Goal: Information Seeking & Learning: Learn about a topic

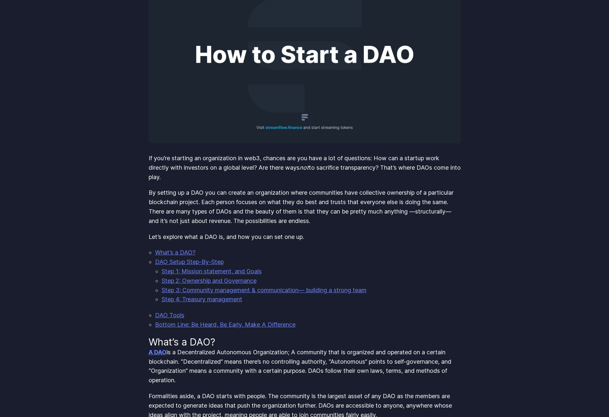
click at [226, 216] on p "By setting up a DAO you can create an organization where communities have colle…" at bounding box center [305, 206] width 312 height 37
drag, startPoint x: 270, startPoint y: 211, endPoint x: 285, endPoint y: 211, distance: 15.0
click at [280, 211] on p "By setting up a DAO you can create an organization where communities have colle…" at bounding box center [305, 206] width 312 height 37
drag, startPoint x: 277, startPoint y: 220, endPoint x: 293, endPoint y: 217, distance: 16.4
click at [293, 217] on p "By setting up a DAO you can create an organization where communities have colle…" at bounding box center [305, 206] width 312 height 37
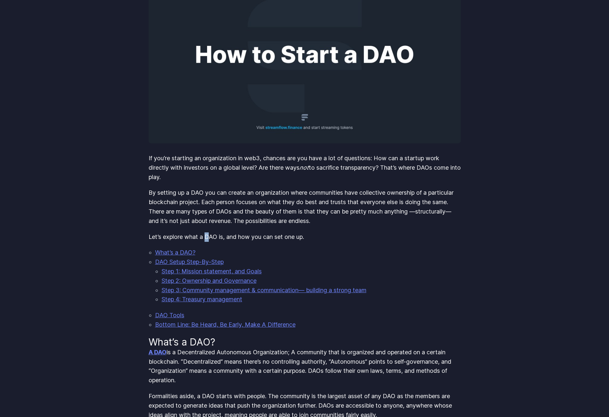
click at [212, 233] on p "Let’s explore what a DAO is, and how you can set one up." at bounding box center [305, 237] width 312 height 9
click at [243, 234] on p "Let’s explore what a DAO is, and how you can set one up." at bounding box center [305, 237] width 312 height 9
click at [268, 236] on p "Let’s explore what a DAO is, and how you can set one up." at bounding box center [305, 237] width 312 height 9
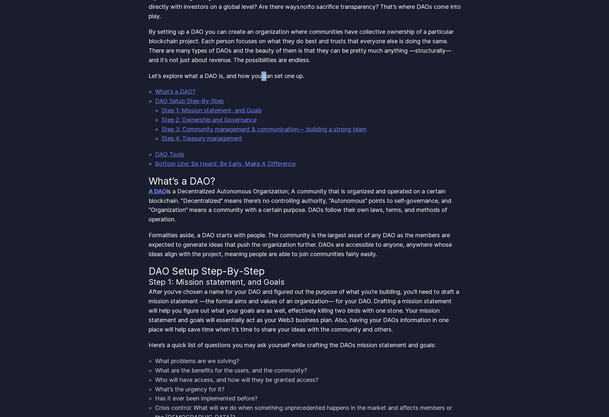
scroll to position [293, 0]
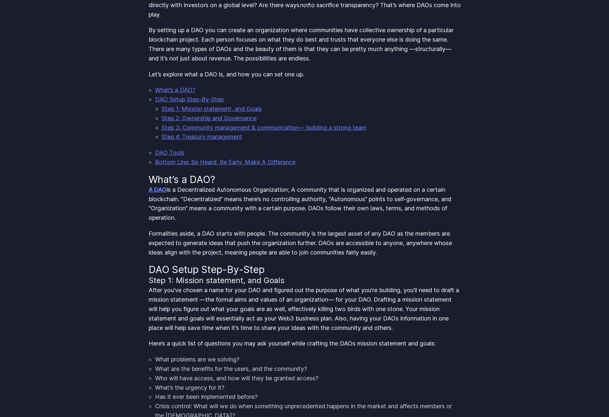
drag, startPoint x: 252, startPoint y: 191, endPoint x: 259, endPoint y: 191, distance: 6.2
click at [258, 191] on p "A DAO is a Decentralized Autonomous Organization; A community that is organized…" at bounding box center [305, 203] width 312 height 37
drag, startPoint x: 302, startPoint y: 190, endPoint x: 309, endPoint y: 191, distance: 7.7
click at [309, 191] on p "A DAO is a Decentralized Autonomous Organization; A community that is organized…" at bounding box center [305, 203] width 312 height 37
drag, startPoint x: 339, startPoint y: 191, endPoint x: 395, endPoint y: 193, distance: 56.3
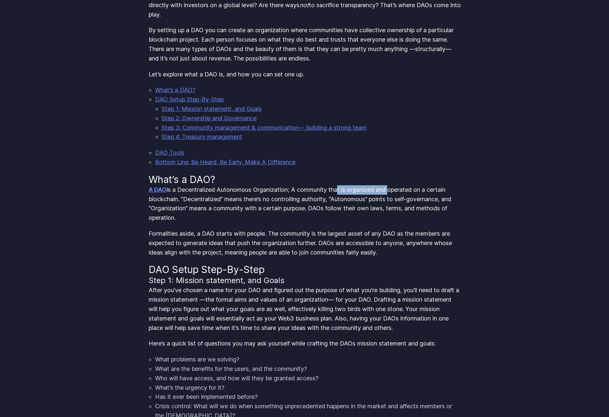
click at [395, 193] on p "A DAO is a Decentralized Autonomous Organization; A community that is organized…" at bounding box center [305, 203] width 312 height 37
drag, startPoint x: 209, startPoint y: 233, endPoint x: 224, endPoint y: 235, distance: 15.1
click at [214, 233] on p "Formalities aside, a DAO starts with people. The community is the largest asset…" at bounding box center [305, 243] width 312 height 28
drag, startPoint x: 249, startPoint y: 236, endPoint x: 260, endPoint y: 242, distance: 12.4
click at [255, 240] on p "Formalities aside, a DAO starts with people. The community is the largest asset…" at bounding box center [305, 243] width 312 height 28
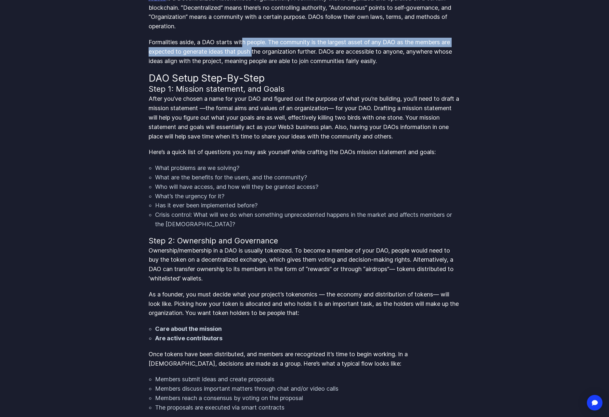
scroll to position [488, 0]
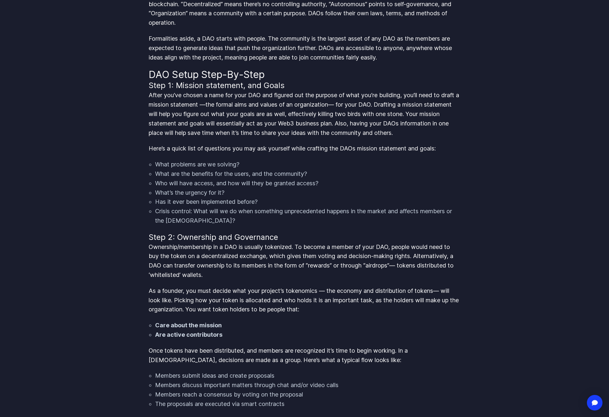
click at [227, 240] on h3 "Step 2: Ownership and Governance" at bounding box center [305, 237] width 312 height 10
drag, startPoint x: 226, startPoint y: 244, endPoint x: 239, endPoint y: 246, distance: 13.2
click at [230, 245] on p "Ownership/membership in a DAO is usually tokenized. To become a member of your …" at bounding box center [305, 261] width 312 height 37
drag, startPoint x: 254, startPoint y: 246, endPoint x: 272, endPoint y: 246, distance: 18.5
click at [270, 246] on p "Ownership/membership in a DAO is usually tokenized. To become a member of your …" at bounding box center [305, 261] width 312 height 37
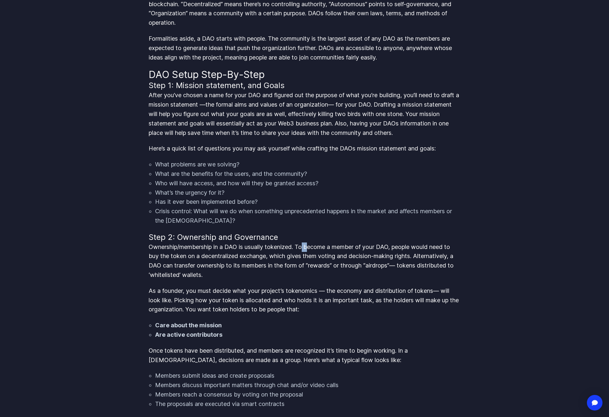
drag, startPoint x: 306, startPoint y: 246, endPoint x: 311, endPoint y: 246, distance: 4.6
click at [311, 246] on p "Ownership/membership in a DAO is usually tokenized. To become a member of your …" at bounding box center [305, 261] width 312 height 37
drag, startPoint x: 331, startPoint y: 248, endPoint x: 335, endPoint y: 248, distance: 4.2
click at [334, 248] on p "Ownership/membership in a DAO is usually tokenized. To become a member of your …" at bounding box center [305, 261] width 312 height 37
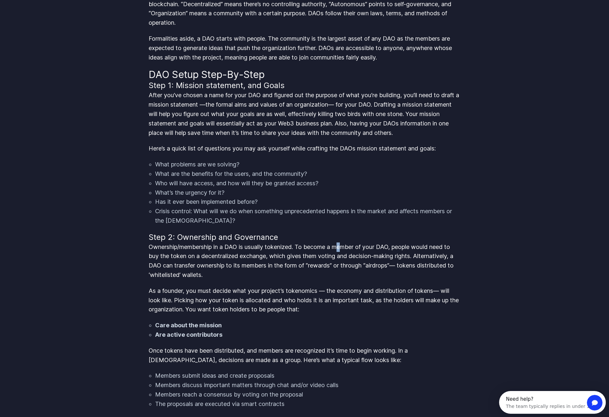
drag, startPoint x: 343, startPoint y: 247, endPoint x: 357, endPoint y: 247, distance: 14.0
click at [352, 247] on p "Ownership/membership in a DAO is usually tokenized. To become a member of your …" at bounding box center [305, 261] width 312 height 37
drag, startPoint x: 367, startPoint y: 248, endPoint x: 393, endPoint y: 248, distance: 25.7
click at [373, 249] on p "Ownership/membership in a DAO is usually tokenized. To become a member of your …" at bounding box center [305, 261] width 312 height 37
drag, startPoint x: 408, startPoint y: 248, endPoint x: 436, endPoint y: 248, distance: 28.0
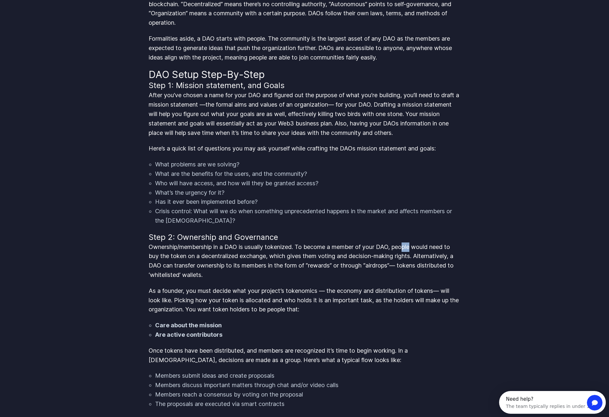
click at [419, 249] on p "Ownership/membership in a DAO is usually tokenized. To become a member of your …" at bounding box center [305, 261] width 312 height 37
drag, startPoint x: 203, startPoint y: 256, endPoint x: 203, endPoint y: 251, distance: 4.9
click at [203, 256] on p "Ownership/membership in a DAO is usually tokenized. To become a member of your …" at bounding box center [305, 261] width 312 height 37
drag, startPoint x: 226, startPoint y: 256, endPoint x: 241, endPoint y: 255, distance: 14.7
click at [231, 255] on p "Ownership/membership in a DAO is usually tokenized. To become a member of your …" at bounding box center [305, 261] width 312 height 37
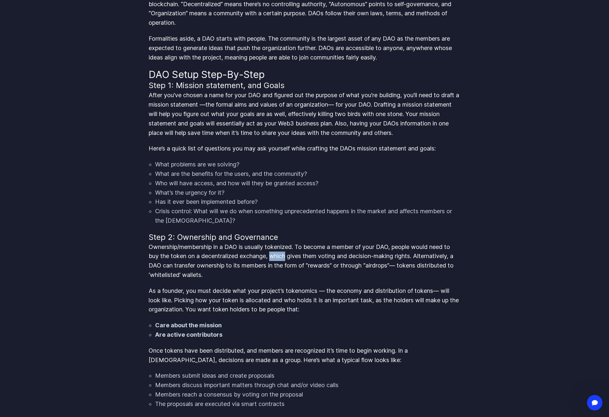
drag, startPoint x: 276, startPoint y: 253, endPoint x: 304, endPoint y: 256, distance: 27.8
click at [292, 255] on p "Ownership/membership in a DAO is usually tokenized. To become a member of your …" at bounding box center [305, 261] width 312 height 37
drag, startPoint x: 310, startPoint y: 256, endPoint x: 330, endPoint y: 255, distance: 19.9
click at [329, 255] on p "Ownership/membership in a DAO is usually tokenized. To become a member of your …" at bounding box center [305, 261] width 312 height 37
drag, startPoint x: 347, startPoint y: 255, endPoint x: 355, endPoint y: 255, distance: 8.1
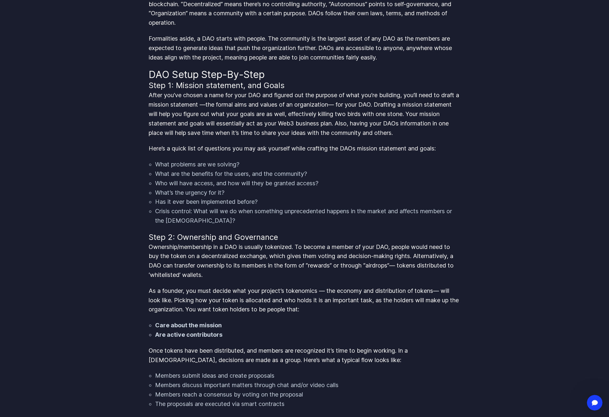
click at [354, 255] on p "Ownership/membership in a DAO is usually tokenized. To become a member of your …" at bounding box center [305, 261] width 312 height 37
drag, startPoint x: 393, startPoint y: 255, endPoint x: 399, endPoint y: 256, distance: 5.5
click at [396, 256] on p "Ownership/membership in a DAO is usually tokenized. To become a member of your …" at bounding box center [305, 261] width 312 height 37
click at [428, 256] on p "Ownership/membership in a DAO is usually tokenized. To become a member of your …" at bounding box center [305, 261] width 312 height 37
drag, startPoint x: 205, startPoint y: 269, endPoint x: 248, endPoint y: 268, distance: 43.3
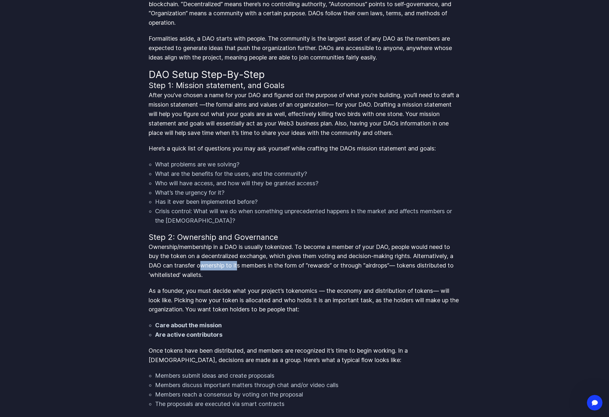
click at [243, 268] on p "Ownership/membership in a DAO is usually tokenized. To become a member of your …" at bounding box center [305, 261] width 312 height 37
click at [258, 267] on p "Ownership/membership in a DAO is usually tokenized. To become a member of your …" at bounding box center [305, 261] width 312 height 37
drag, startPoint x: 300, startPoint y: 264, endPoint x: 305, endPoint y: 264, distance: 4.9
click at [302, 264] on p "Ownership/membership in a DAO is usually tokenized. To become a member of your …" at bounding box center [305, 261] width 312 height 37
drag, startPoint x: 318, startPoint y: 264, endPoint x: 332, endPoint y: 264, distance: 13.4
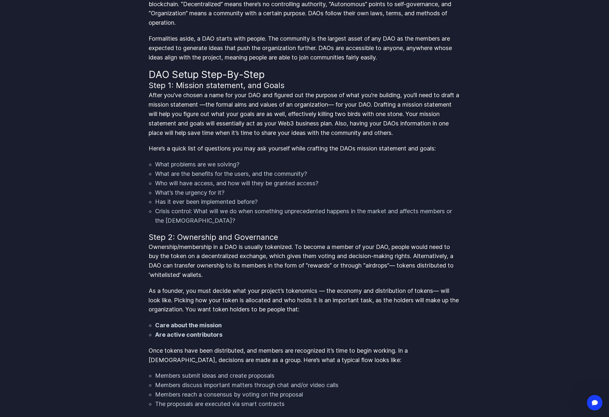
click at [325, 264] on p "Ownership/membership in a DAO is usually tokenized. To become a member of your …" at bounding box center [305, 261] width 312 height 37
drag, startPoint x: 422, startPoint y: 265, endPoint x: 440, endPoint y: 265, distance: 18.2
click at [435, 265] on p "Ownership/membership in a DAO is usually tokenized. To become a member of your …" at bounding box center [305, 261] width 312 height 37
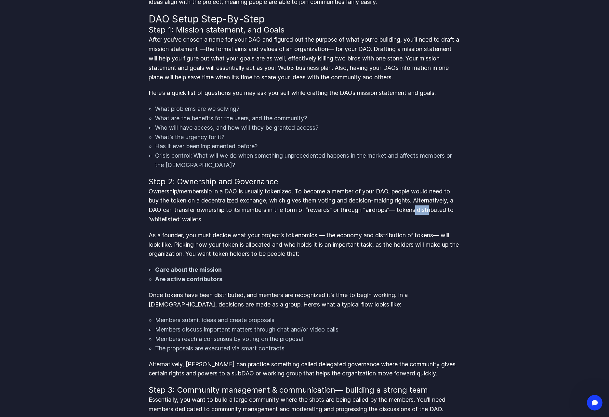
scroll to position [553, 0]
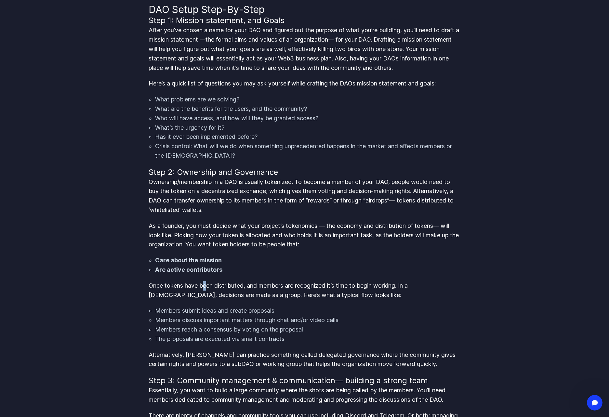
click at [213, 288] on p "Once tokens have been distributed, and members are recognized it’s time to begi…" at bounding box center [305, 290] width 312 height 19
drag, startPoint x: 231, startPoint y: 286, endPoint x: 240, endPoint y: 286, distance: 9.1
click at [240, 286] on p "Once tokens have been distributed, and members are recognized it’s time to begi…" at bounding box center [305, 290] width 312 height 19
drag, startPoint x: 257, startPoint y: 286, endPoint x: 267, endPoint y: 287, distance: 9.8
click at [261, 286] on p "Once tokens have been distributed, and members are recognized it’s time to begi…" at bounding box center [305, 290] width 312 height 19
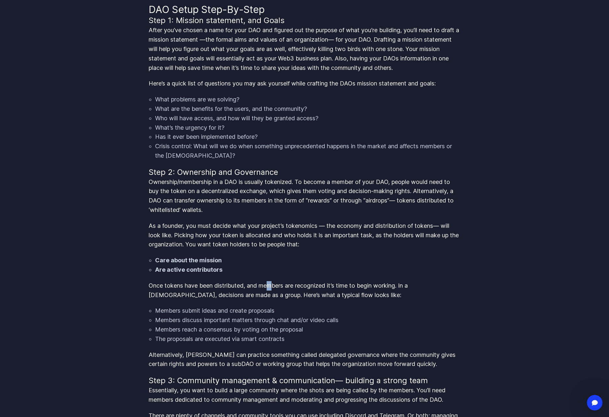
drag, startPoint x: 270, startPoint y: 285, endPoint x: 280, endPoint y: 286, distance: 9.8
click at [278, 286] on p "Once tokens have been distributed, and members are recognized it’s time to begi…" at bounding box center [305, 290] width 312 height 19
drag, startPoint x: 292, startPoint y: 285, endPoint x: 319, endPoint y: 286, distance: 27.0
click at [303, 286] on p "Once tokens have been distributed, and members are recognized it’s time to begi…" at bounding box center [305, 290] width 312 height 19
drag, startPoint x: 320, startPoint y: 286, endPoint x: 331, endPoint y: 286, distance: 10.8
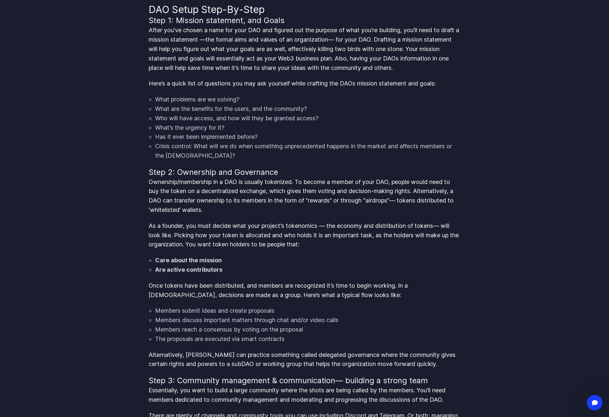
click at [331, 286] on p "Once tokens have been distributed, and members are recognized it’s time to begi…" at bounding box center [305, 290] width 312 height 19
drag, startPoint x: 343, startPoint y: 285, endPoint x: 361, endPoint y: 285, distance: 18.2
click at [351, 285] on p "Once tokens have been distributed, and members are recognized it’s time to begi…" at bounding box center [305, 290] width 312 height 19
drag
click at [368, 286] on p "Once tokens have been distributed, and members are recognized it’s time to begi…" at bounding box center [305, 290] width 312 height 19
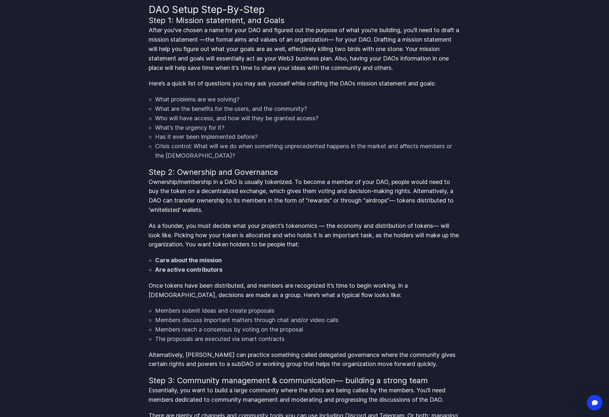
click at [382, 287] on p "Once tokens have been distributed, and members are recognized it’s time to begi…" at bounding box center [305, 290] width 312 height 19
click at [402, 288] on p "Once tokens have been distributed, and members are recognized it’s time to begi…" at bounding box center [305, 290] width 312 height 19
click at [431, 286] on p "Once tokens have been distributed, and members are recognized it’s time to begi…" at bounding box center [305, 290] width 312 height 19
click at [446, 285] on p "Once tokens have been distributed, and members are recognized it’s time to begi…" at bounding box center [305, 290] width 312 height 19
click at [191, 296] on p "Once tokens have been distributed, and members are recognized it’s time to begi…" at bounding box center [305, 290] width 312 height 19
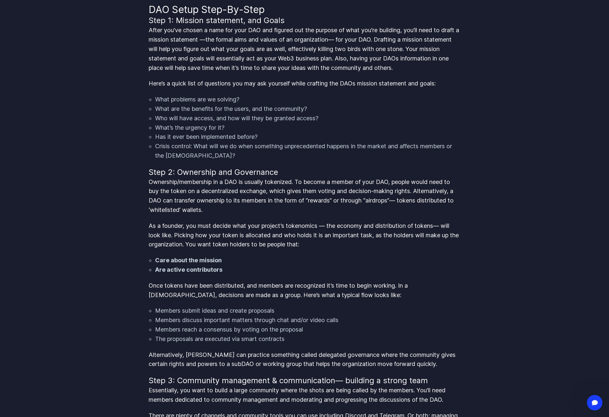
click at [211, 295] on p "Once tokens have been distributed, and members are recognized it’s time to begi…" at bounding box center [305, 290] width 312 height 19
click at [224, 296] on p "Once tokens have been distributed, and members are recognized it’s time to begi…" at bounding box center [305, 290] width 312 height 19
click at [236, 295] on p "Once tokens have been distributed, and members are recognized it’s time to begi…" at bounding box center [305, 290] width 312 height 19
click at [248, 296] on p "Once tokens have been distributed, and members are recognized it’s time to begi…" at bounding box center [305, 290] width 312 height 19
click at [265, 295] on p "Once tokens have been distributed, and members are recognized it’s time to begi…" at bounding box center [305, 290] width 312 height 19
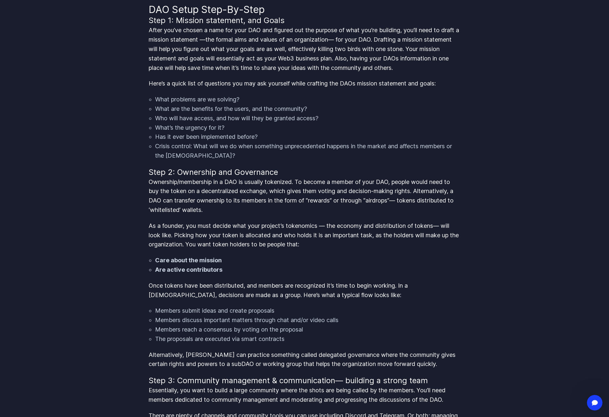
click at [185, 353] on p "Alternatively, DAOs can practice something called delegated governance where th…" at bounding box center [305, 360] width 312 height 19
click at [206, 353] on p "Alternatively, DAOs can practice something called delegated governance where th…" at bounding box center [305, 360] width 312 height 19
click at [251, 355] on p "Alternatively, DAOs can practice something called delegated governance where th…" at bounding box center [305, 360] width 312 height 19
click at [277, 355] on p "Alternatively, DAOs can practice something called delegated governance where th…" at bounding box center [305, 360] width 312 height 19
click at [301, 357] on p "Alternatively, DAOs can practice something called delegated governance where th…" at bounding box center [305, 360] width 312 height 19
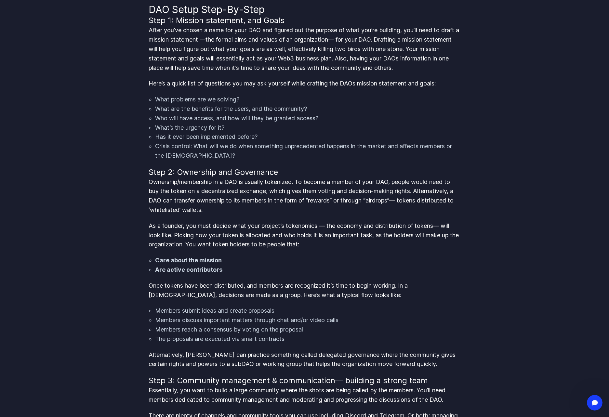
click at [319, 358] on p "Alternatively, DAOs can practice something called delegated governance where th…" at bounding box center [305, 360] width 312 height 19
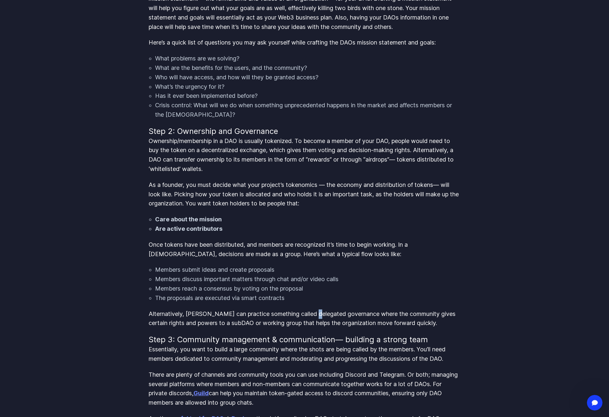
scroll to position [651, 0]
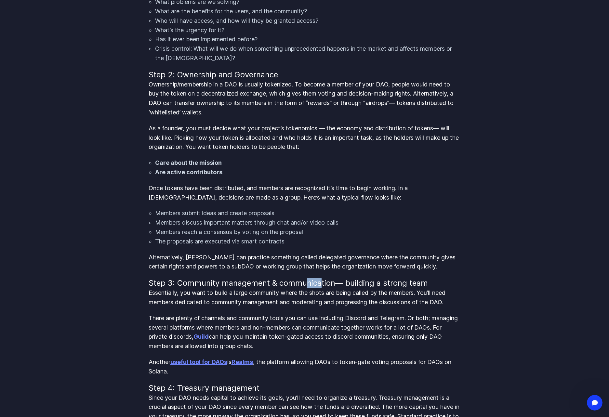
click at [322, 285] on h3 "Step 3: Community management & communication— building a strong team" at bounding box center [305, 283] width 312 height 10
click at [369, 282] on h3 "Step 3: Community management & communication— building a strong team" at bounding box center [305, 283] width 312 height 10
click at [402, 281] on h3 "Step 3: Community management & communication— building a strong team" at bounding box center [305, 283] width 312 height 10
click at [194, 297] on p "Essentially, you want to build a large community where the shots are being call…" at bounding box center [305, 298] width 312 height 19
click at [243, 294] on p "Essentially, you want to build a large community where the shots are being call…" at bounding box center [305, 298] width 312 height 19
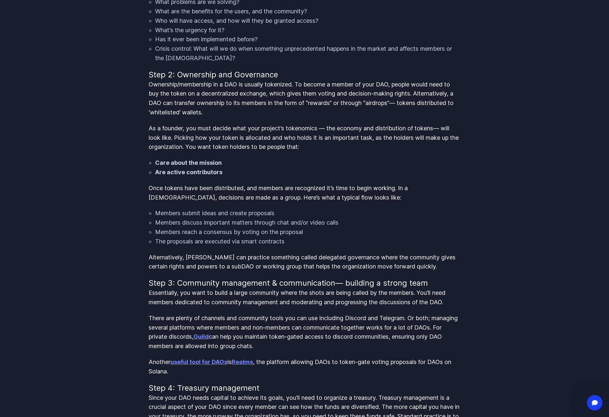
click at [173, 327] on p "There are plenty of channels and community tools you can use including Discord …" at bounding box center [305, 332] width 312 height 37
click at [305, 360] on p "Another useful tool for DAOs is Realms , the platform allowing DAOs to token-ga…" at bounding box center [305, 367] width 312 height 19
click at [333, 360] on p "Another useful tool for DAOs is Realms , the platform allowing DAOs to token-ga…" at bounding box center [305, 367] width 312 height 19
click at [358, 360] on p "Another useful tool for DAOs is Realms , the platform allowing DAOs to token-ga…" at bounding box center [305, 367] width 312 height 19
click at [379, 361] on p "Another useful tool for DAOs is Realms , the platform allowing DAOs to token-ga…" at bounding box center [305, 367] width 312 height 19
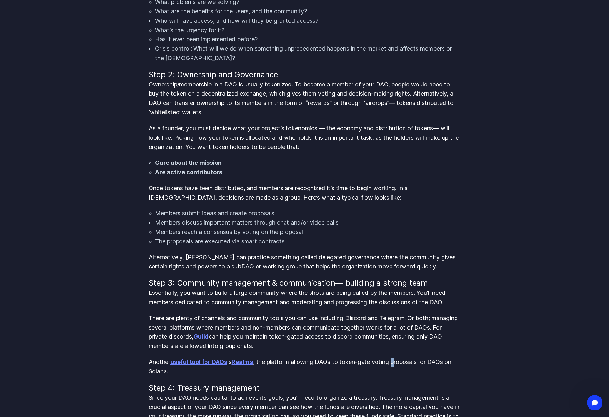
click at [410, 364] on p "Another useful tool for DAOs is Realms , the platform allowing DAOs to token-ga…" at bounding box center [305, 367] width 312 height 19
click at [427, 363] on p "Another useful tool for DAOs is Realms , the platform allowing DAOs to token-ga…" at bounding box center [305, 367] width 312 height 19
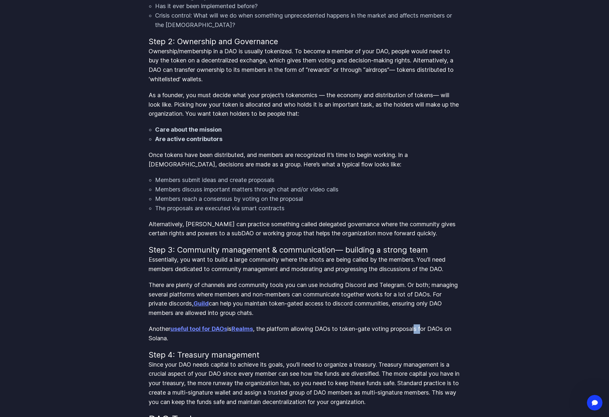
scroll to position [781, 0]
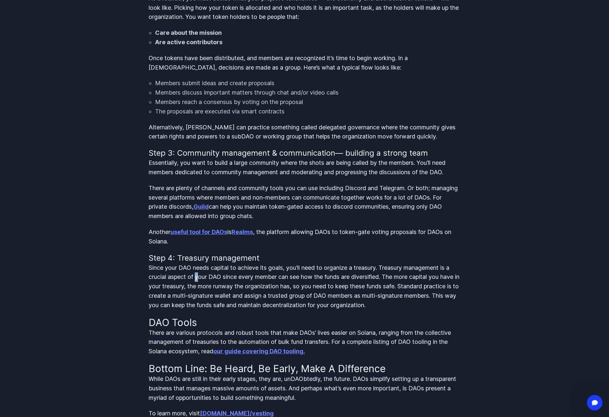
click at [201, 278] on p "Since your DAO needs capital to achieve its goals, you’ll need to organize a tr…" at bounding box center [305, 287] width 312 height 47
click at [226, 274] on p "Since your DAO needs capital to achieve its goals, you’ll need to organize a tr…" at bounding box center [305, 287] width 312 height 47
click at [269, 268] on p "Since your DAO needs capital to achieve its goals, you’ll need to organize a tr…" at bounding box center [305, 287] width 312 height 47
click at [293, 267] on p "Since your DAO needs capital to achieve its goals, you’ll need to organize a tr…" at bounding box center [305, 287] width 312 height 47
click at [317, 266] on p "Since your DAO needs capital to achieve its goals, you’ll need to organize a tr…" at bounding box center [305, 287] width 312 height 47
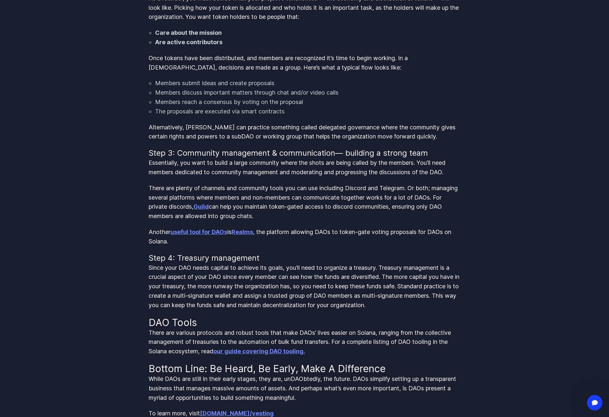
click at [348, 266] on p "Since your DAO needs capital to achieve its goals, you’ll need to organize a tr…" at bounding box center [305, 287] width 312 height 47
click at [382, 267] on p "Since your DAO needs capital to achieve its goals, you’ll need to organize a tr…" at bounding box center [305, 287] width 312 height 47
click at [433, 268] on p "Since your DAO needs capital to achieve its goals, you’ll need to organize a tr…" at bounding box center [305, 287] width 312 height 47
click at [209, 276] on p "Since your DAO needs capital to achieve its goals, you’ll need to organize a tr…" at bounding box center [305, 287] width 312 height 47
click at [241, 277] on p "Since your DAO needs capital to achieve its goals, you’ll need to organize a tr…" at bounding box center [305, 287] width 312 height 47
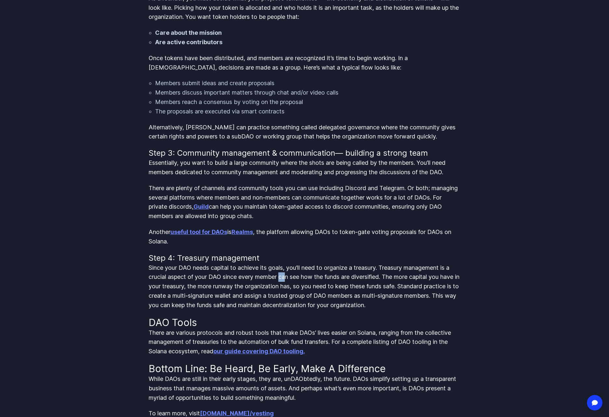
click at [291, 278] on p "Since your DAO needs capital to achieve its goals, you’ll need to organize a tr…" at bounding box center [305, 287] width 312 height 47
click at [313, 276] on p "Since your DAO needs capital to achieve its goals, you’ll need to organize a tr…" at bounding box center [305, 287] width 312 height 47
click at [363, 276] on p "Since your DAO needs capital to achieve its goals, you’ll need to organize a tr…" at bounding box center [305, 287] width 312 height 47
click at [382, 277] on p "Since your DAO needs capital to achieve its goals, you’ll need to organize a tr…" at bounding box center [305, 287] width 312 height 47
click at [400, 277] on p "Since your DAO needs capital to achieve its goals, you’ll need to organize a tr…" at bounding box center [305, 287] width 312 height 47
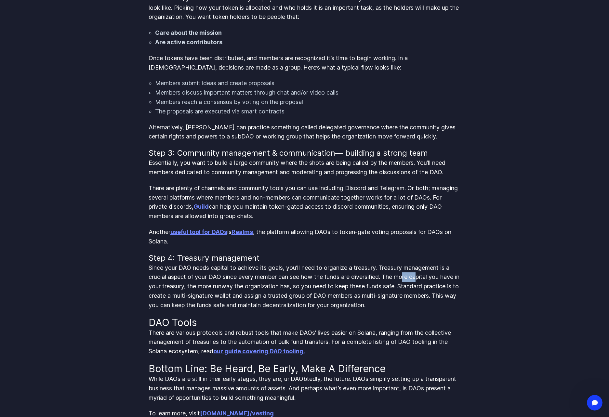
click at [425, 276] on p "Since your DAO needs capital to achieve its goals, you’ll need to organize a tr…" at bounding box center [305, 287] width 312 height 47
click at [436, 277] on p "Since your DAO needs capital to achieve its goals, you’ll need to organize a tr…" at bounding box center [305, 287] width 312 height 47
click at [268, 287] on p "Since your DAO needs capital to achieve its goals, you’ll need to organize a tr…" at bounding box center [305, 287] width 312 height 47
click at [287, 287] on p "Since your DAO needs capital to achieve its goals, you’ll need to organize a tr…" at bounding box center [305, 287] width 312 height 47
click at [319, 285] on p "Since your DAO needs capital to achieve its goals, you’ll need to organize a tr…" at bounding box center [305, 287] width 312 height 47
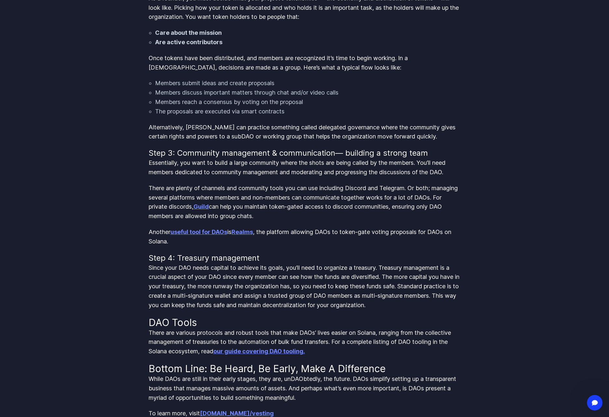
click at [335, 283] on p "Since your DAO needs capital to achieve its goals, you’ll need to organize a tr…" at bounding box center [305, 287] width 312 height 47
click at [359, 282] on p "Since your DAO needs capital to achieve its goals, you’ll need to organize a tr…" at bounding box center [305, 287] width 312 height 47
click at [386, 284] on p "Since your DAO needs capital to achieve its goals, you’ll need to organize a tr…" at bounding box center [305, 287] width 312 height 47
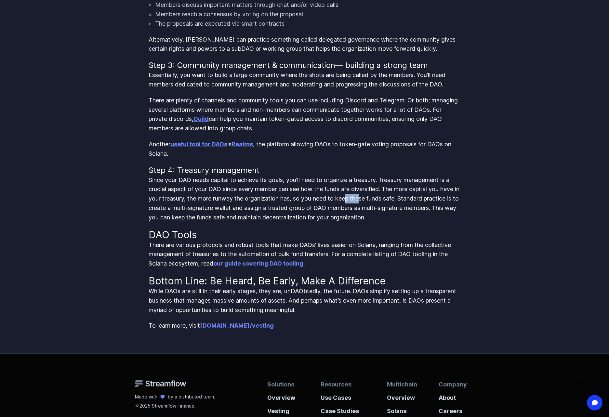
scroll to position [911, 0]
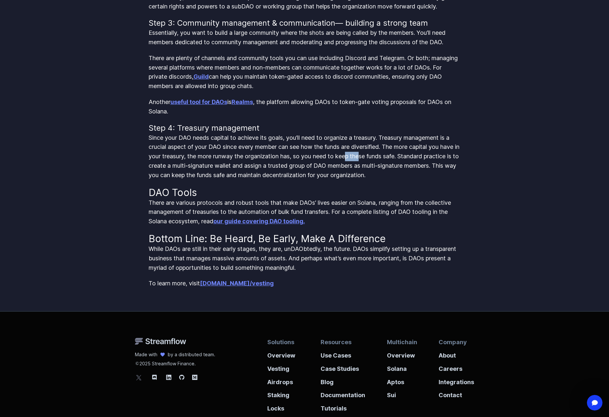
click at [236, 284] on strong "Streamflow.finance/vesting" at bounding box center [237, 283] width 74 height 7
drag, startPoint x: 222, startPoint y: 142, endPoint x: 240, endPoint y: 142, distance: 18.6
click at [227, 142] on p "Since your DAO needs capital to achieve its goals, you’ll need to organize a tr…" at bounding box center [305, 156] width 312 height 47
drag, startPoint x: 273, startPoint y: 140, endPoint x: 283, endPoint y: 140, distance: 10.1
click at [274, 140] on p "Since your DAO needs capital to achieve its goals, you’ll need to organize a tr…" at bounding box center [305, 156] width 312 height 47
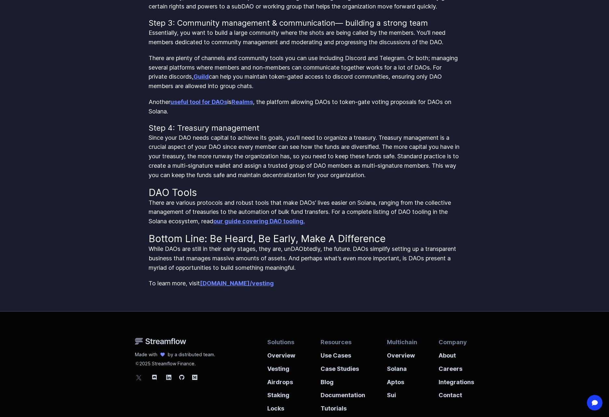
click at [302, 140] on p "Since your DAO needs capital to achieve its goals, you’ll need to organize a tr…" at bounding box center [305, 156] width 312 height 47
drag, startPoint x: 326, startPoint y: 135, endPoint x: 361, endPoint y: 134, distance: 35.1
click at [333, 134] on p "Since your DAO needs capital to achieve its goals, you’ll need to organize a tr…" at bounding box center [305, 156] width 312 height 47
drag, startPoint x: 361, startPoint y: 134, endPoint x: 368, endPoint y: 135, distance: 7.2
click at [366, 134] on p "Since your DAO needs capital to achieve its goals, you’ll need to organize a tr…" at bounding box center [305, 156] width 312 height 47
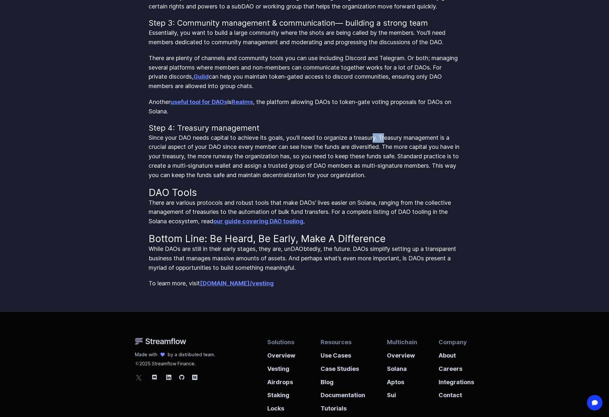
drag, startPoint x: 384, startPoint y: 135, endPoint x: 391, endPoint y: 135, distance: 7.2
click at [388, 135] on p "Since your DAO needs capital to achieve its goals, you’ll need to organize a tr…" at bounding box center [305, 156] width 312 height 47
click at [414, 137] on p "Since your DAO needs capital to achieve its goals, you’ll need to organize a tr…" at bounding box center [305, 156] width 312 height 47
drag, startPoint x: 427, startPoint y: 137, endPoint x: 442, endPoint y: 138, distance: 15.0
click at [439, 138] on p "Since your DAO needs capital to achieve its goals, you’ll need to organize a tr…" at bounding box center [305, 156] width 312 height 47
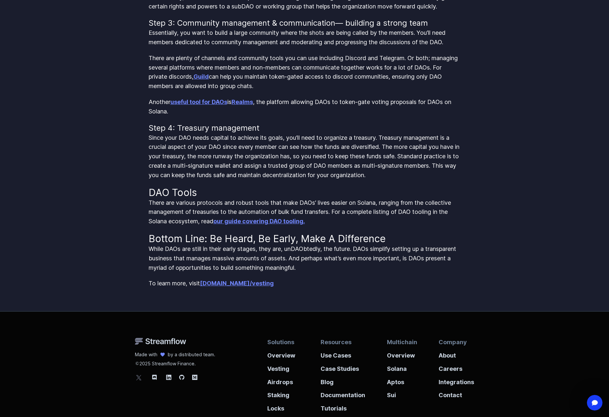
click at [444, 138] on p "Since your DAO needs capital to achieve its goals, you’ll need to organize a tr…" at bounding box center [305, 156] width 312 height 47
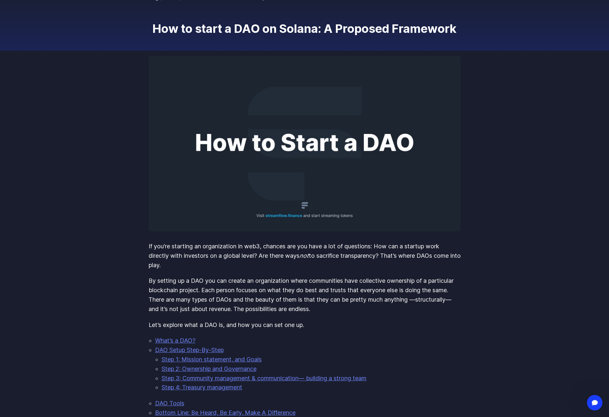
scroll to position [0, 0]
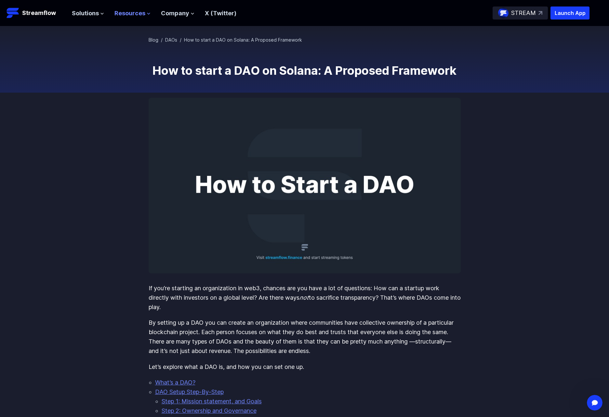
click at [132, 14] on span "Resources" at bounding box center [130, 13] width 31 height 9
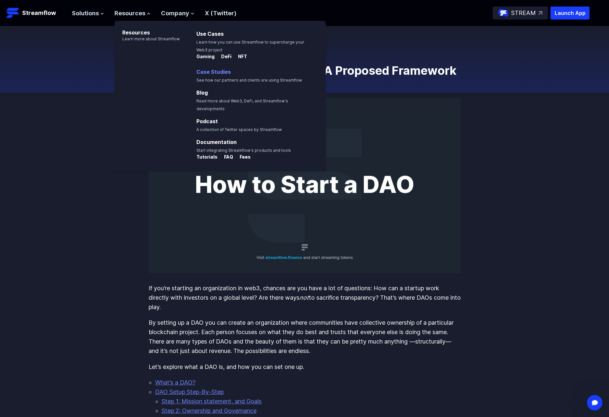
click at [211, 70] on link "Case Studies" at bounding box center [214, 72] width 34 height 7
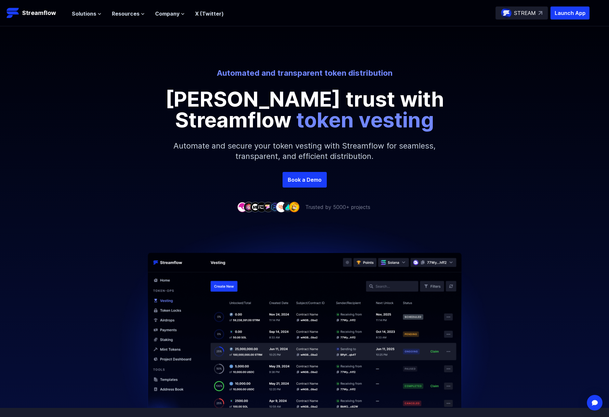
drag, startPoint x: 308, startPoint y: 146, endPoint x: 316, endPoint y: 145, distance: 7.2
click at [309, 145] on p "Automate and secure your token vesting with Streamflow for seamless, transparen…" at bounding box center [305, 151] width 280 height 42
drag, startPoint x: 327, startPoint y: 144, endPoint x: 333, endPoint y: 144, distance: 5.9
click at [331, 144] on p "Automate and secure your token vesting with Streamflow for seamless, transparen…" at bounding box center [305, 151] width 280 height 42
drag, startPoint x: 359, startPoint y: 144, endPoint x: 381, endPoint y: 145, distance: 21.8
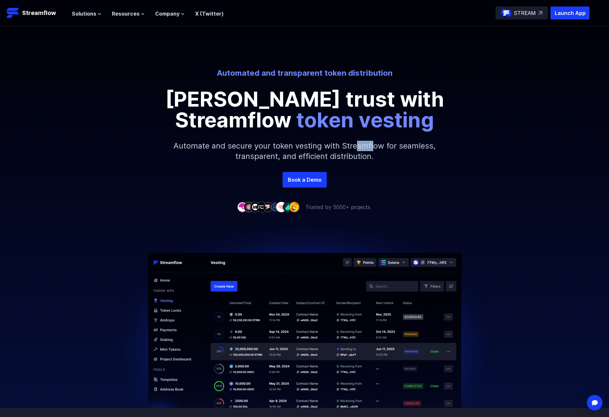
click at [375, 144] on p "Automate and secure your token vesting with Streamflow for seamless, transparen…" at bounding box center [305, 151] width 280 height 42
drag, startPoint x: 284, startPoint y: 151, endPoint x: 315, endPoint y: 152, distance: 31.3
click at [299, 152] on p "Automate and secure your token vesting with Streamflow for seamless, transparen…" at bounding box center [305, 151] width 280 height 42
drag, startPoint x: 327, startPoint y: 151, endPoint x: 356, endPoint y: 153, distance: 29.0
click at [337, 152] on p "Automate and secure your token vesting with Streamflow for seamless, transparen…" at bounding box center [305, 151] width 280 height 42
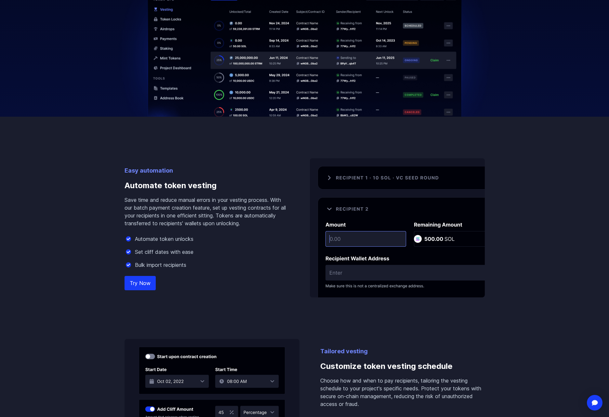
scroll to position [293, 0]
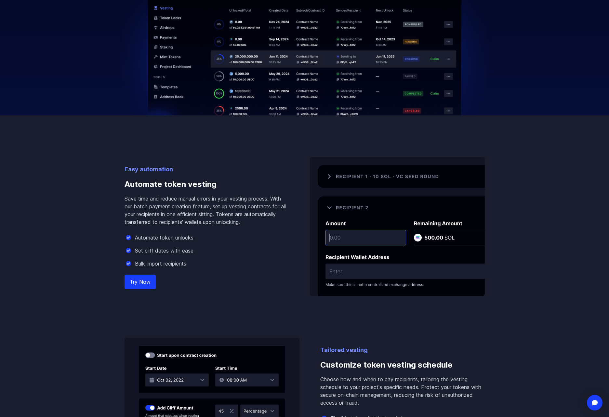
drag, startPoint x: 166, startPoint y: 186, endPoint x: 174, endPoint y: 186, distance: 8.8
click at [170, 186] on h3 "Automate token vesting" at bounding box center [207, 184] width 165 height 21
click at [186, 185] on h3 "Automate token vesting" at bounding box center [207, 184] width 165 height 21
click at [155, 197] on p "Save time and reduce manual errors in your vesting process. With our batch paym…" at bounding box center [207, 210] width 165 height 31
drag, startPoint x: 164, startPoint y: 197, endPoint x: 180, endPoint y: 197, distance: 16.3
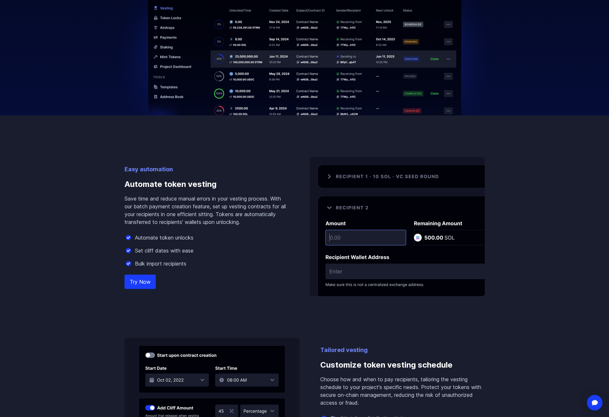
click at [170, 197] on p "Save time and reduce manual errors in your vesting process. With our batch paym…" at bounding box center [207, 210] width 165 height 31
drag, startPoint x: 183, startPoint y: 197, endPoint x: 191, endPoint y: 198, distance: 8.8
click at [187, 198] on p "Save time and reduce manual errors in your vesting process. With our batch paym…" at bounding box center [207, 210] width 165 height 31
click at [196, 198] on p "Save time and reduce manual errors in your vesting process. With our batch paym…" at bounding box center [207, 210] width 165 height 31
drag, startPoint x: 183, startPoint y: 201, endPoint x: 191, endPoint y: 200, distance: 8.2
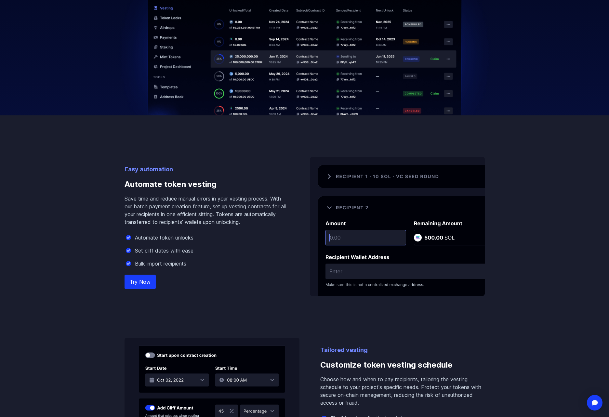
click at [189, 200] on p "Save time and reduce manual errors in your vesting process. With our batch paym…" at bounding box center [207, 210] width 165 height 31
drag, startPoint x: 205, startPoint y: 198, endPoint x: 210, endPoint y: 199, distance: 4.9
click at [206, 198] on p "Save time and reduce manual errors in your vesting process. With our batch paym…" at bounding box center [207, 210] width 165 height 31
drag, startPoint x: 210, startPoint y: 199, endPoint x: 256, endPoint y: 201, distance: 46.6
click at [249, 202] on p "Save time and reduce manual errors in your vesting process. With our batch paym…" at bounding box center [207, 210] width 165 height 31
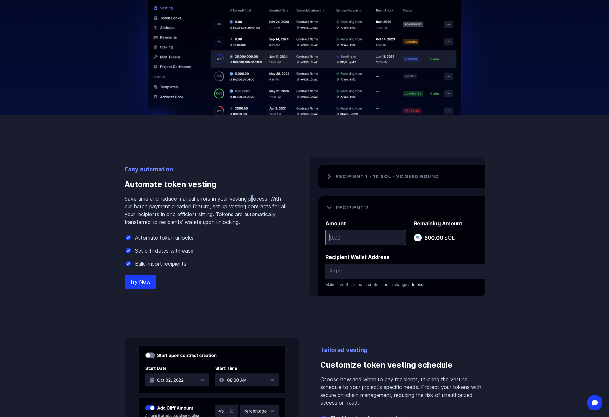
drag, startPoint x: 256, startPoint y: 201, endPoint x: 262, endPoint y: 201, distance: 5.9
click at [261, 201] on p "Save time and reduce manual errors in your vesting process. With our batch paym…" at bounding box center [207, 210] width 165 height 31
drag, startPoint x: 263, startPoint y: 201, endPoint x: 271, endPoint y: 199, distance: 8.2
click at [271, 200] on p "Save time and reduce manual errors in your vesting process. With our batch paym…" at bounding box center [207, 210] width 165 height 31
click at [271, 199] on p "Save time and reduce manual errors in your vesting process. With our batch paym…" at bounding box center [207, 210] width 165 height 31
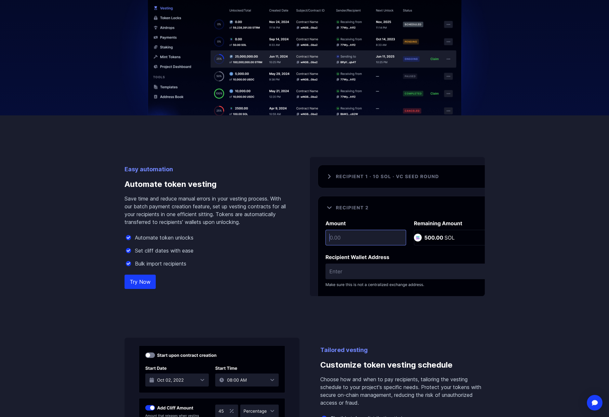
click at [153, 203] on p "Save time and reduce manual errors in your vesting process. With our batch paym…" at bounding box center [207, 210] width 165 height 31
drag, startPoint x: 204, startPoint y: 205, endPoint x: 208, endPoint y: 205, distance: 3.9
click at [208, 205] on p "Save time and reduce manual errors in your vesting process. With our batch paym…" at bounding box center [207, 210] width 165 height 31
drag, startPoint x: 228, startPoint y: 208, endPoint x: 243, endPoint y: 207, distance: 15.3
click at [235, 208] on p "Save time and reduce manual errors in your vesting process. With our batch paym…" at bounding box center [207, 210] width 165 height 31
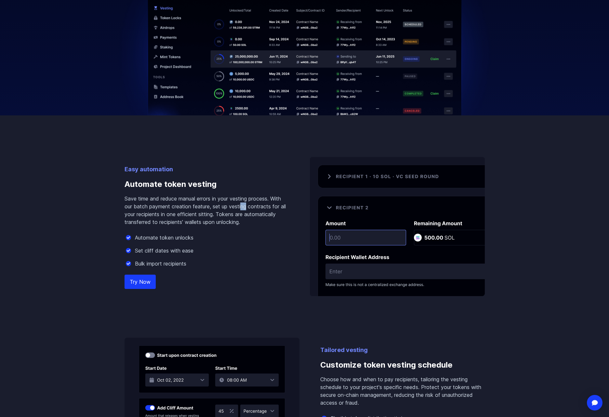
drag, startPoint x: 243, startPoint y: 207, endPoint x: 251, endPoint y: 206, distance: 8.5
click at [250, 207] on p "Save time and reduce manual errors in your vesting process. With our batch paym…" at bounding box center [207, 210] width 165 height 31
drag, startPoint x: 264, startPoint y: 206, endPoint x: 268, endPoint y: 207, distance: 4.3
click at [267, 207] on p "Save time and reduce manual errors in your vesting process. With our batch paym…" at bounding box center [207, 210] width 165 height 31
drag, startPoint x: 160, startPoint y: 212, endPoint x: 170, endPoint y: 212, distance: 10.1
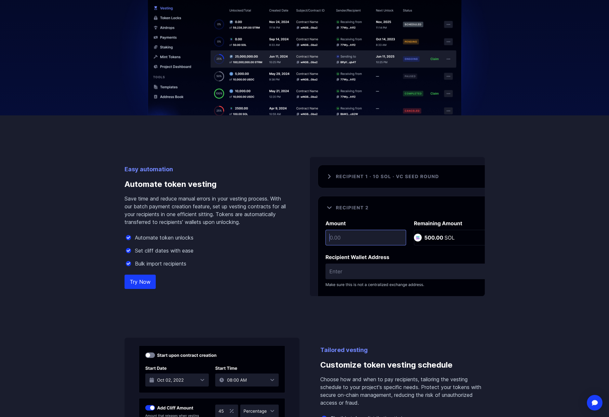
click at [162, 212] on p "Save time and reduce manual errors in your vesting process. With our batch paym…" at bounding box center [207, 210] width 165 height 31
click at [184, 213] on p "Save time and reduce manual errors in your vesting process. With our batch paym…" at bounding box center [207, 210] width 165 height 31
drag, startPoint x: 211, startPoint y: 216, endPoint x: 223, endPoint y: 218, distance: 11.8
click at [215, 217] on p "Save time and reduce manual errors in your vesting process. With our batch paym…" at bounding box center [207, 210] width 165 height 31
drag, startPoint x: 230, startPoint y: 217, endPoint x: 241, endPoint y: 217, distance: 11.4
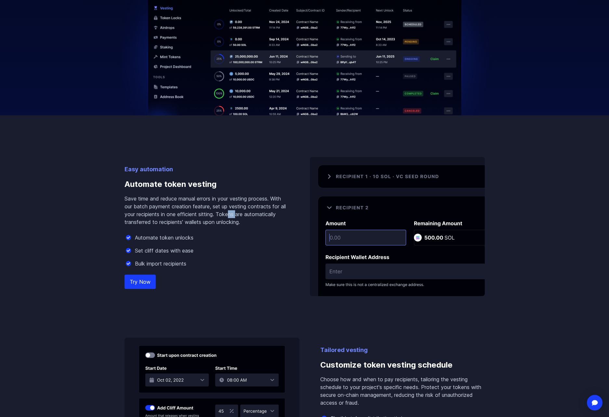
click at [239, 217] on p "Save time and reduce manual errors in your vesting process. With our batch paym…" at bounding box center [207, 210] width 165 height 31
click at [252, 215] on p "Save time and reduce manual errors in your vesting process. With our batch paym…" at bounding box center [207, 210] width 165 height 31
drag, startPoint x: 156, startPoint y: 223, endPoint x: 180, endPoint y: 221, distance: 23.8
click at [166, 222] on p "Save time and reduce manual errors in your vesting process. With our batch paym…" at bounding box center [207, 210] width 165 height 31
drag, startPoint x: 193, startPoint y: 220, endPoint x: 208, endPoint y: 222, distance: 14.4
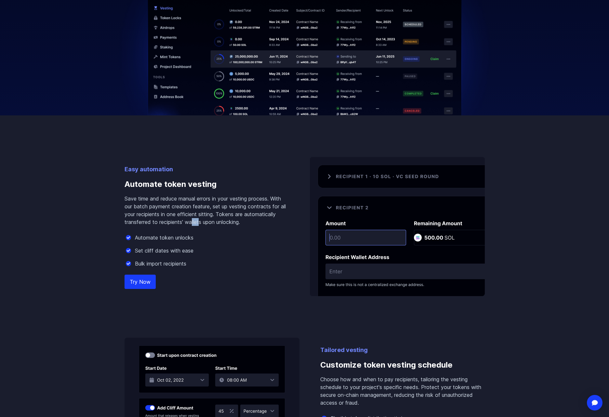
click at [205, 221] on p "Save time and reduce manual errors in your vesting process. With our batch paym…" at bounding box center [207, 210] width 165 height 31
drag, startPoint x: 217, startPoint y: 223, endPoint x: 228, endPoint y: 224, distance: 11.1
click at [224, 224] on p "Save time and reduce manual errors in your vesting process. With our batch paym…" at bounding box center [207, 210] width 165 height 31
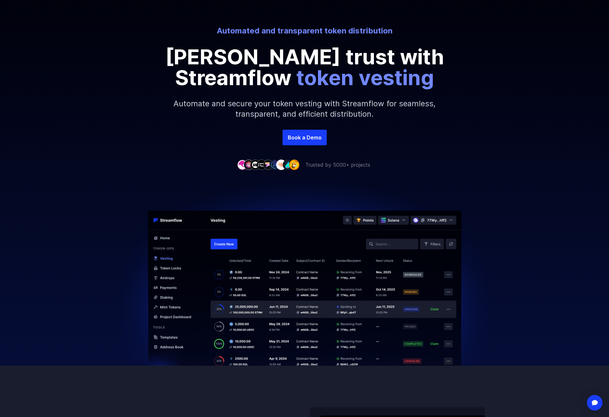
scroll to position [0, 0]
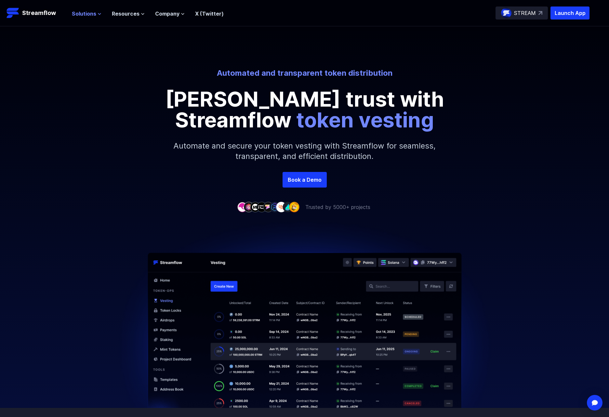
click at [90, 12] on span "Solutions" at bounding box center [84, 14] width 24 height 8
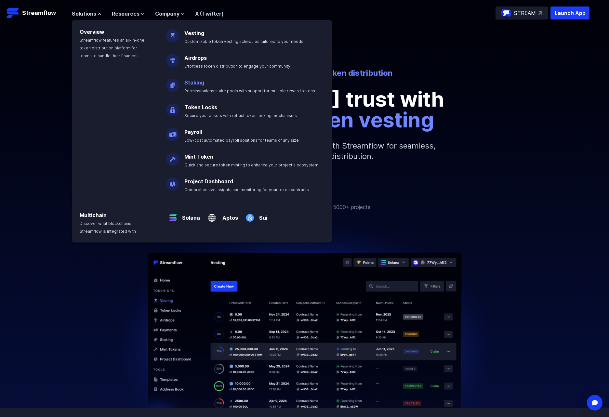
click at [197, 84] on link "Staking" at bounding box center [194, 82] width 20 height 7
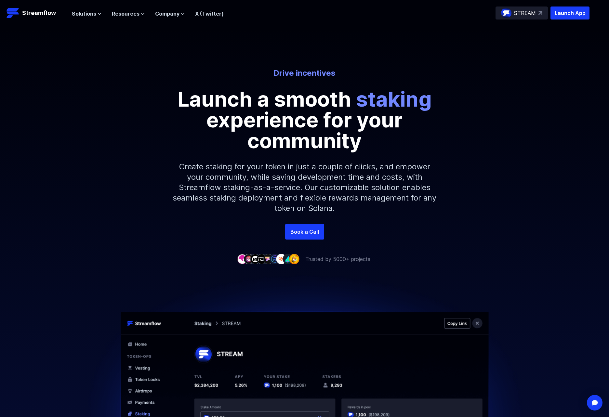
drag, startPoint x: 216, startPoint y: 166, endPoint x: 222, endPoint y: 166, distance: 5.9
click at [217, 166] on p "Create staking for your token in just a couple of clicks, and empower your comm…" at bounding box center [305, 187] width 280 height 73
drag, startPoint x: 235, startPoint y: 166, endPoint x: 239, endPoint y: 167, distance: 3.6
click at [237, 166] on p "Create staking for your token in just a couple of clicks, and empower your comm…" at bounding box center [305, 187] width 280 height 73
drag, startPoint x: 253, startPoint y: 166, endPoint x: 260, endPoint y: 166, distance: 6.2
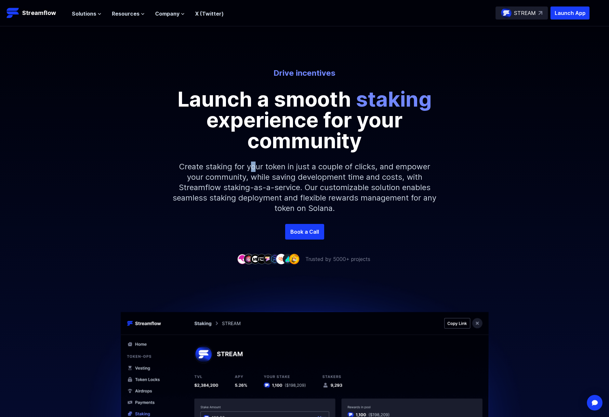
click at [255, 166] on p "Create staking for your token in just a couple of clicks, and empower your comm…" at bounding box center [305, 187] width 280 height 73
drag, startPoint x: 276, startPoint y: 166, endPoint x: 283, endPoint y: 167, distance: 7.5
click at [281, 166] on p "Create staking for your token in just a couple of clicks, and empower your comm…" at bounding box center [305, 187] width 280 height 73
drag, startPoint x: 294, startPoint y: 168, endPoint x: 309, endPoint y: 169, distance: 14.3
click at [303, 168] on p "Create staking for your token in just a couple of clicks, and empower your comm…" at bounding box center [305, 187] width 280 height 73
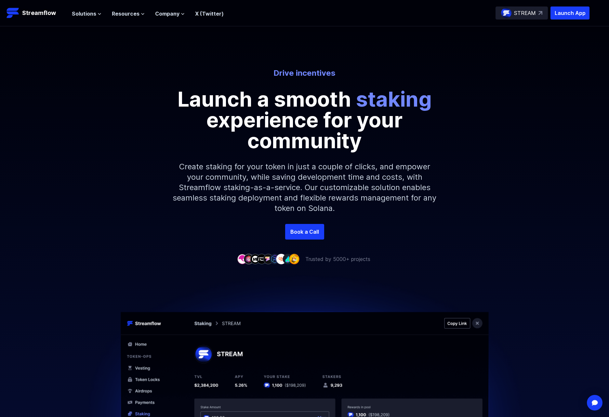
drag, startPoint x: 314, startPoint y: 168, endPoint x: 332, endPoint y: 168, distance: 18.5
click at [322, 169] on p "Create staking for your token in just a couple of clicks, and empower your comm…" at bounding box center [305, 187] width 280 height 73
drag, startPoint x: 332, startPoint y: 168, endPoint x: 343, endPoint y: 168, distance: 10.7
click at [338, 168] on p "Create staking for your token in just a couple of clicks, and empower your comm…" at bounding box center [305, 187] width 280 height 73
drag, startPoint x: 360, startPoint y: 168, endPoint x: 379, endPoint y: 170, distance: 18.4
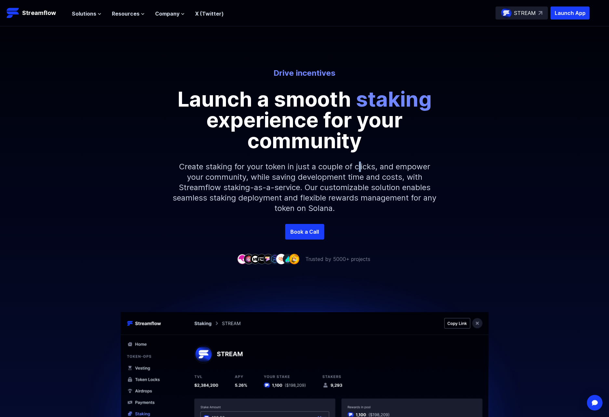
click at [366, 169] on p "Create staking for your token in just a couple of clicks, and empower your comm…" at bounding box center [305, 187] width 280 height 73
click at [379, 170] on p "Create staking for your token in just a couple of clicks, and empower your comm…" at bounding box center [305, 187] width 280 height 73
drag, startPoint x: 241, startPoint y: 177, endPoint x: 267, endPoint y: 180, distance: 26.2
click at [252, 179] on p "Create staking for your token in just a couple of clicks, and empower your comm…" at bounding box center [305, 187] width 280 height 73
click at [279, 181] on p "Create staking for your token in just a couple of clicks, and empower your comm…" at bounding box center [305, 187] width 280 height 73
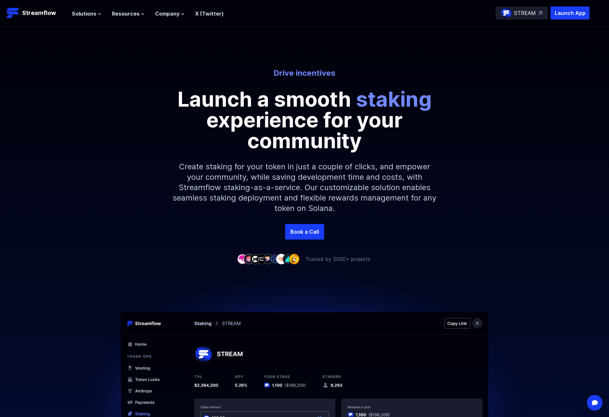
drag, startPoint x: 301, startPoint y: 179, endPoint x: 320, endPoint y: 179, distance: 19.5
click at [318, 179] on p "Create staking for your token in just a couple of clicks, and empower your comm…" at bounding box center [305, 187] width 280 height 73
drag, startPoint x: 372, startPoint y: 178, endPoint x: 396, endPoint y: 177, distance: 23.8
click at [389, 178] on p "Create staking for your token in just a couple of clicks, and empower your comm…" at bounding box center [305, 187] width 280 height 73
drag, startPoint x: 219, startPoint y: 191, endPoint x: 264, endPoint y: 191, distance: 45.5
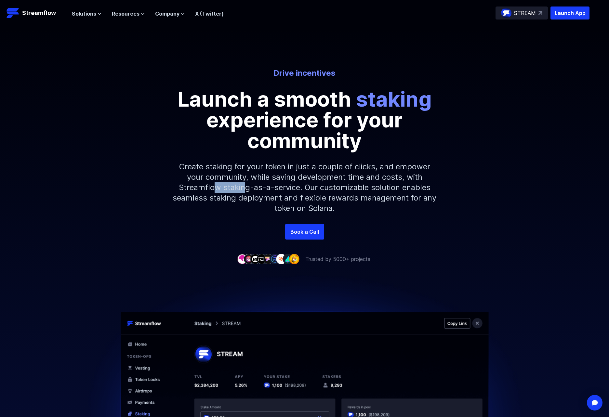
click at [245, 192] on p "Create staking for your token in just a couple of clicks, and empower your comm…" at bounding box center [305, 187] width 280 height 73
click at [288, 189] on p "Create staking for your token in just a couple of clicks, and empower your comm…" at bounding box center [305, 187] width 280 height 73
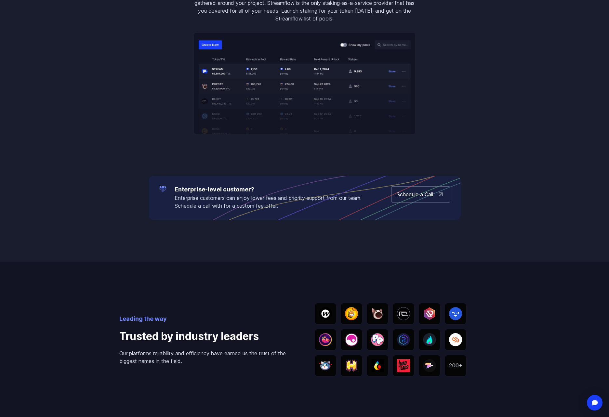
scroll to position [1009, 0]
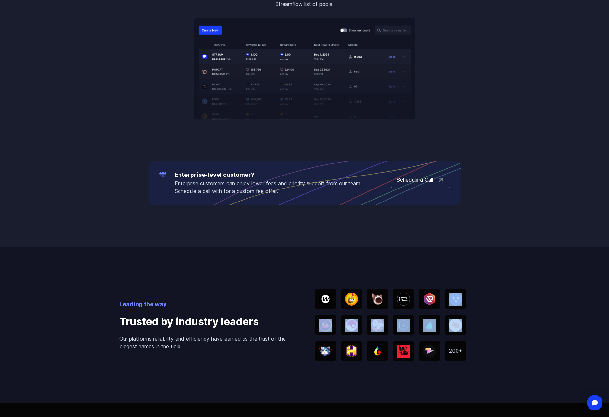
drag, startPoint x: 609, startPoint y: 288, endPoint x: 610, endPoint y: 328, distance: 40.0
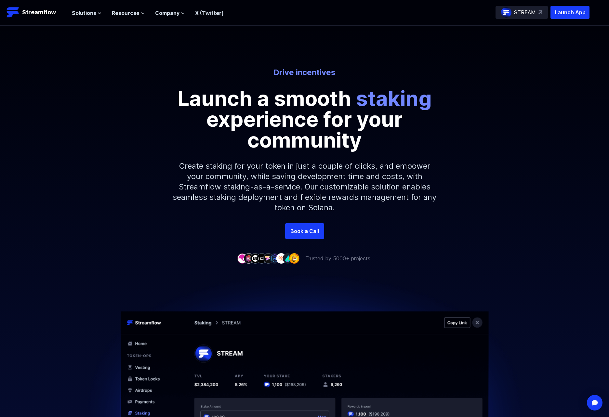
scroll to position [0, 0]
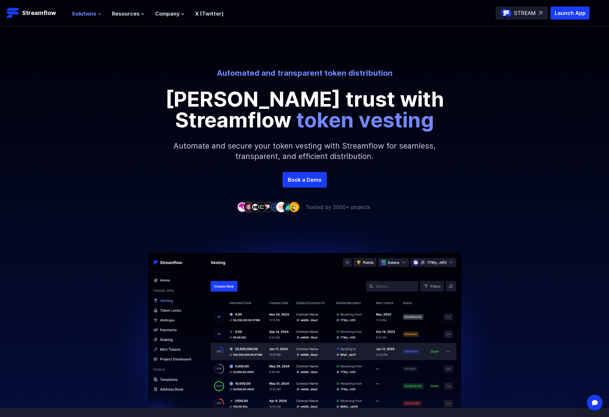
click at [96, 14] on button "Solutions" at bounding box center [87, 14] width 30 height 8
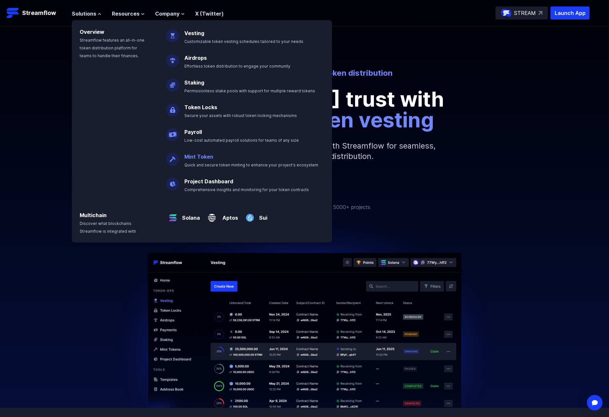
click at [197, 156] on link "Mint Token" at bounding box center [198, 157] width 29 height 7
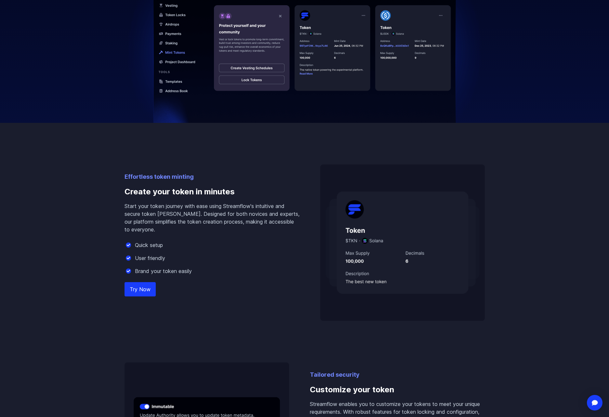
scroll to position [309, 0]
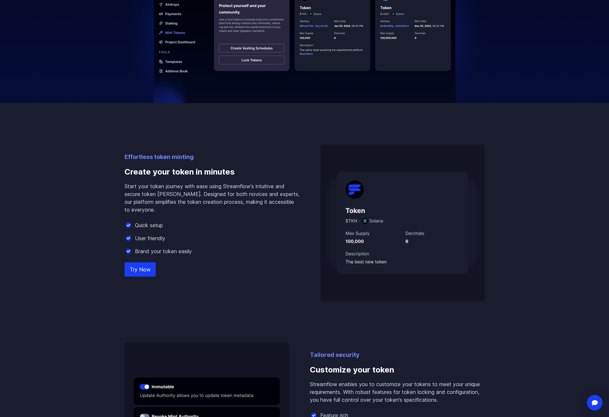
click at [182, 196] on p "Start your token journey with ease using Streamflow's intuitive and secure toke…" at bounding box center [212, 198] width 175 height 31
drag, startPoint x: 206, startPoint y: 196, endPoint x: 236, endPoint y: 196, distance: 29.9
click at [221, 197] on p "Start your token journey with ease using Streamflow's intuitive and secure toke…" at bounding box center [212, 198] width 175 height 31
click at [236, 196] on p "Start your token journey with ease using Streamflow's intuitive and secure toke…" at bounding box center [212, 198] width 175 height 31
click at [212, 205] on p "Start your token journey with ease using Streamflow's intuitive and secure toke…" at bounding box center [212, 198] width 175 height 31
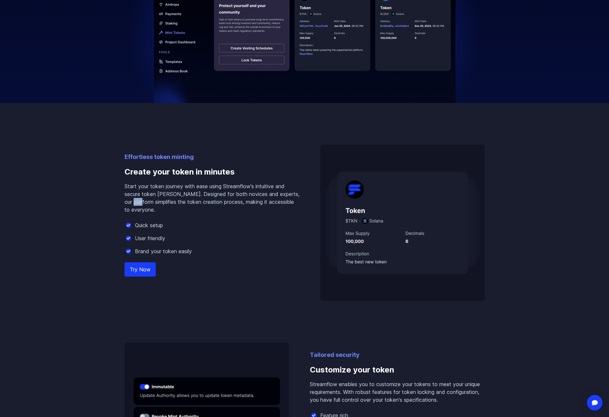
drag, startPoint x: 140, startPoint y: 205, endPoint x: 163, endPoint y: 203, distance: 23.5
click at [161, 203] on p "Start your token journey with ease using Streamflow's intuitive and secure toke…" at bounding box center [212, 198] width 175 height 31
drag, startPoint x: 177, startPoint y: 201, endPoint x: 237, endPoint y: 209, distance: 61.0
click at [211, 203] on p "Start your token journey with ease using Streamflow's intuitive and secure toke…" at bounding box center [212, 198] width 175 height 31
drag, startPoint x: 249, startPoint y: 210, endPoint x: 266, endPoint y: 217, distance: 18.4
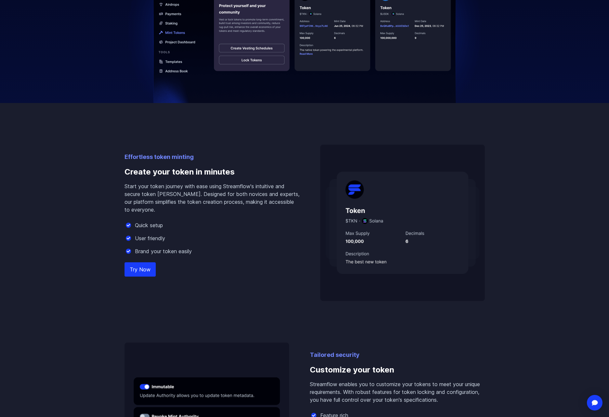
click at [254, 210] on p "Start your token journey with ease using Streamflow's intuitive and secure toke…" at bounding box center [212, 198] width 175 height 31
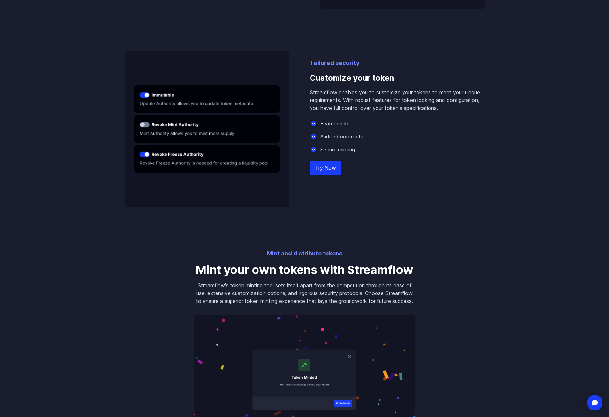
scroll to position [602, 0]
drag, startPoint x: 335, startPoint y: 276, endPoint x: 360, endPoint y: 273, distance: 25.2
click at [341, 276] on h3 "Mint your own tokens with Streamflow" at bounding box center [304, 269] width 221 height 13
click at [346, 282] on p "Streamflow's token minting tool sets itself apart from the competition through …" at bounding box center [304, 292] width 221 height 23
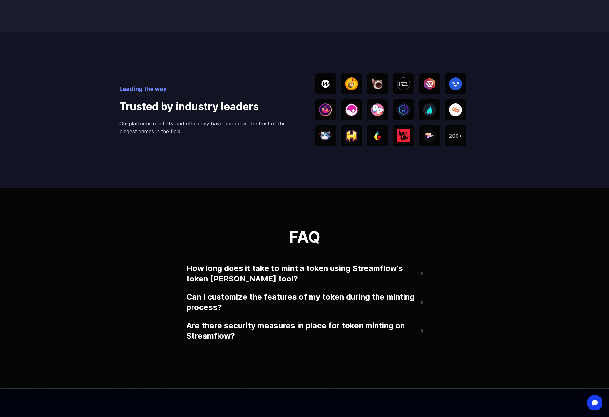
scroll to position [1163, 0]
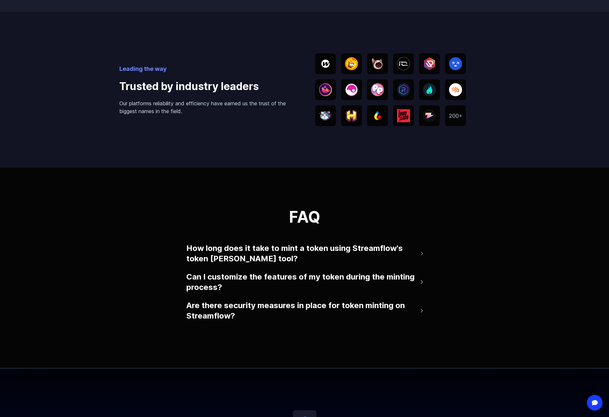
click at [423, 255] on img at bounding box center [422, 253] width 2 height 3
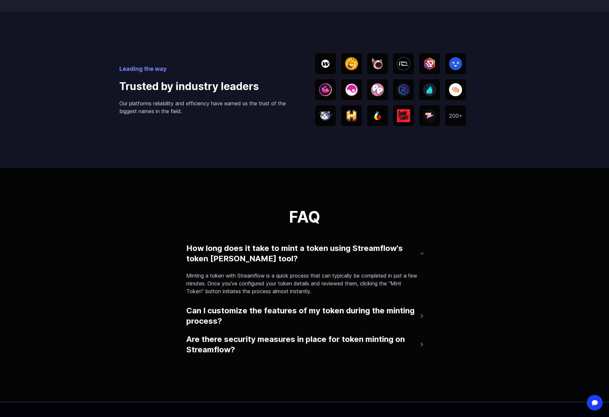
click at [420, 323] on button "Can I customize the features of my token during the minting process?" at bounding box center [304, 316] width 237 height 26
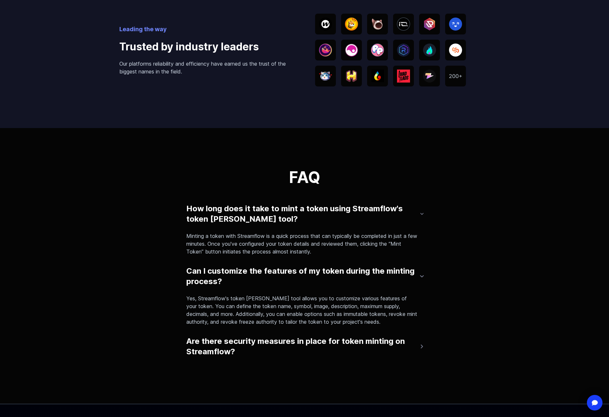
scroll to position [1260, 0]
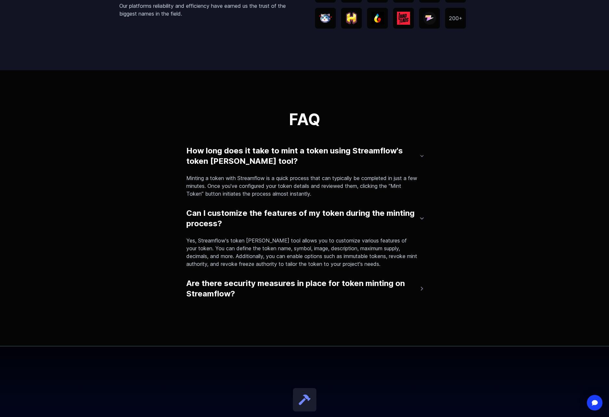
click at [417, 296] on button "Are there security measures in place for token minting on Streamflow?" at bounding box center [304, 289] width 237 height 26
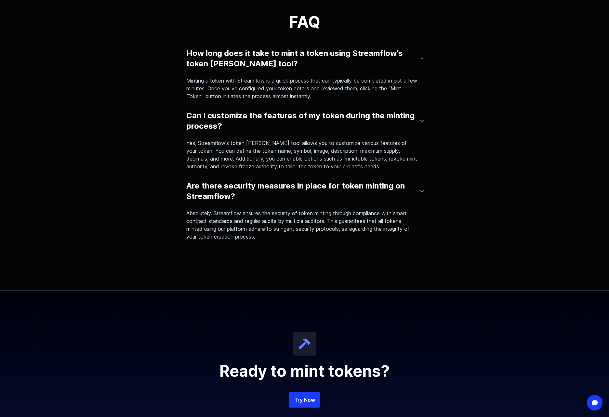
scroll to position [1423, 0]
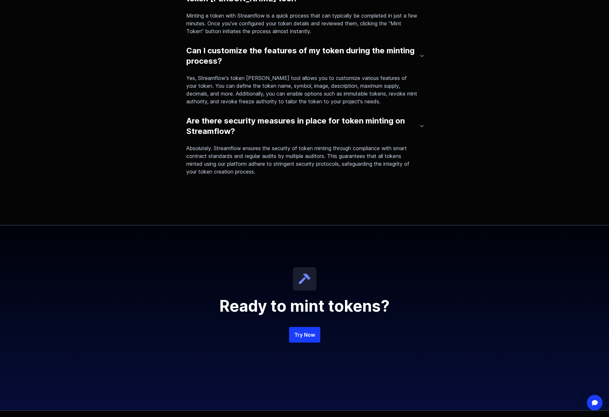
drag, startPoint x: 608, startPoint y: 345, endPoint x: 603, endPoint y: 358, distance: 14.7
click at [603, 358] on div "Ready to mint tokens? Try Now" at bounding box center [304, 318] width 609 height 185
click at [602, 377] on div "Ready to mint tokens? Try Now" at bounding box center [304, 318] width 609 height 185
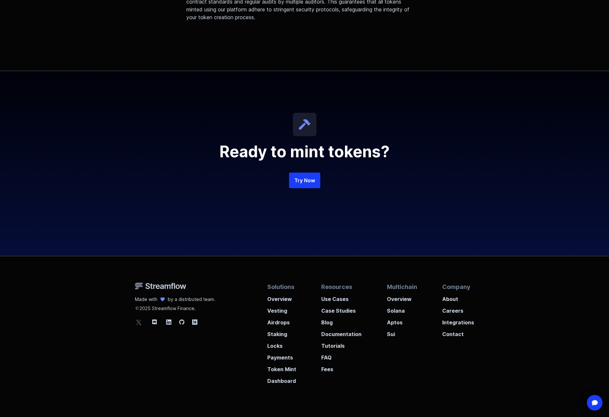
scroll to position [1612, 0]
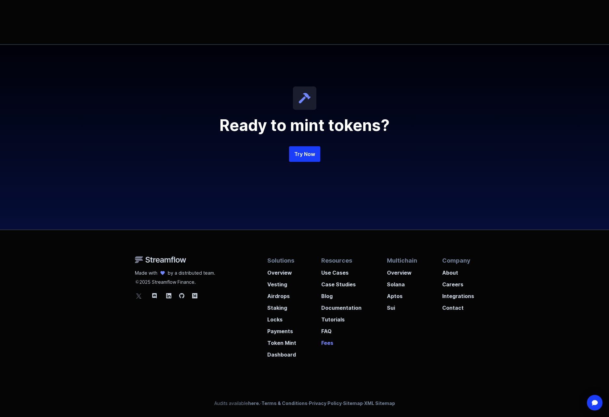
click at [330, 344] on p "Fees" at bounding box center [341, 341] width 40 height 12
